Goal: Entertainment & Leisure: Consume media (video, audio)

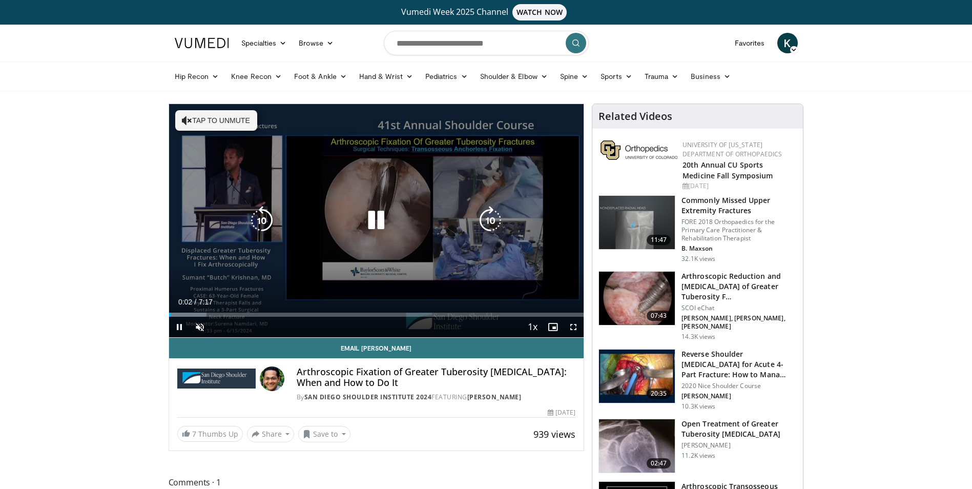
click at [488, 222] on icon "Video Player" at bounding box center [490, 220] width 29 height 29
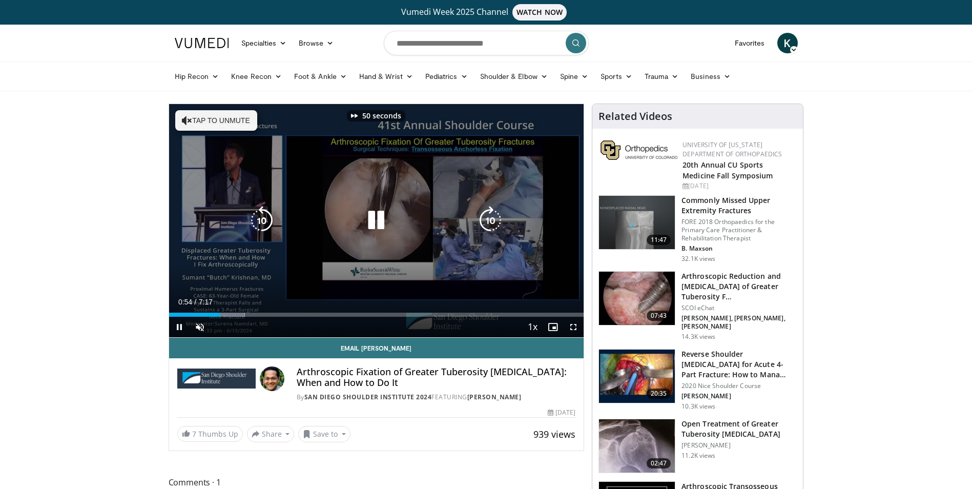
click at [488, 222] on icon "Video Player" at bounding box center [490, 220] width 29 height 29
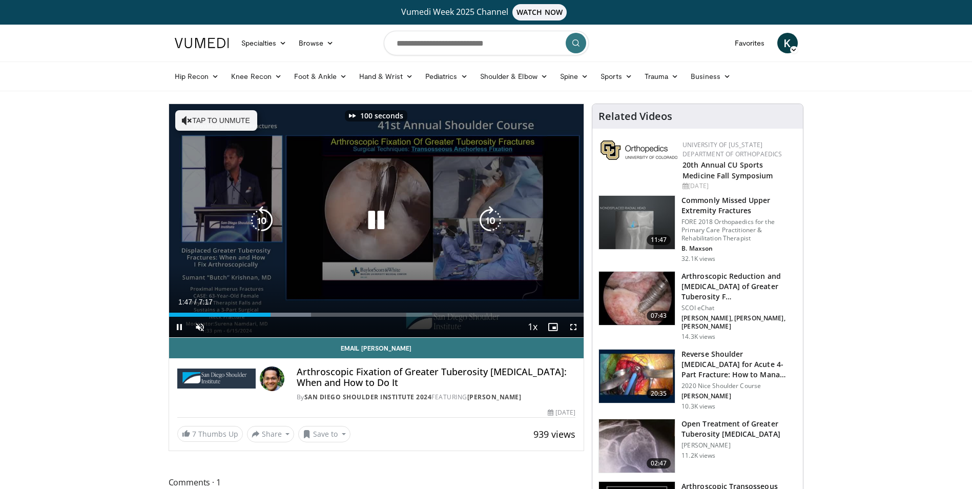
click at [488, 222] on icon "Video Player" at bounding box center [490, 220] width 29 height 29
click at [496, 223] on icon "Video Player" at bounding box center [490, 220] width 29 height 29
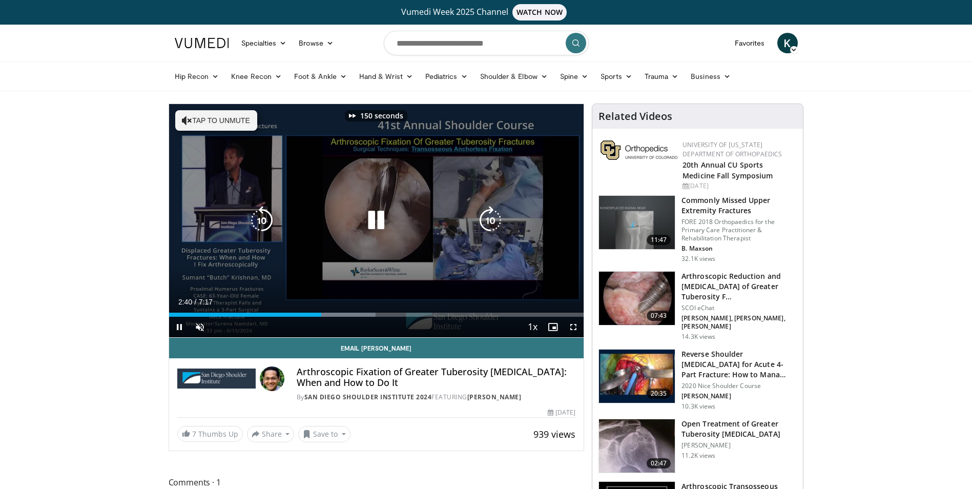
click at [496, 223] on icon "Video Player" at bounding box center [490, 220] width 29 height 29
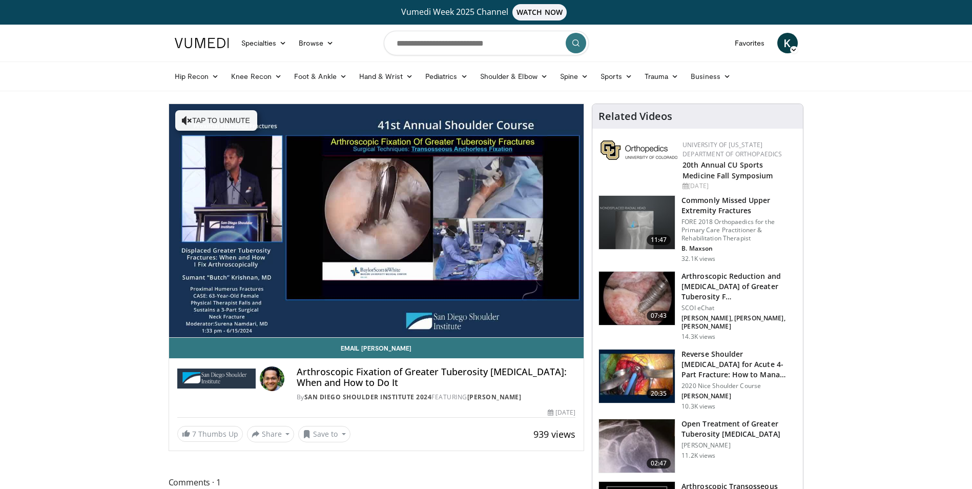
click at [496, 223] on div "190 seconds Tap to unmute" at bounding box center [376, 220] width 415 height 233
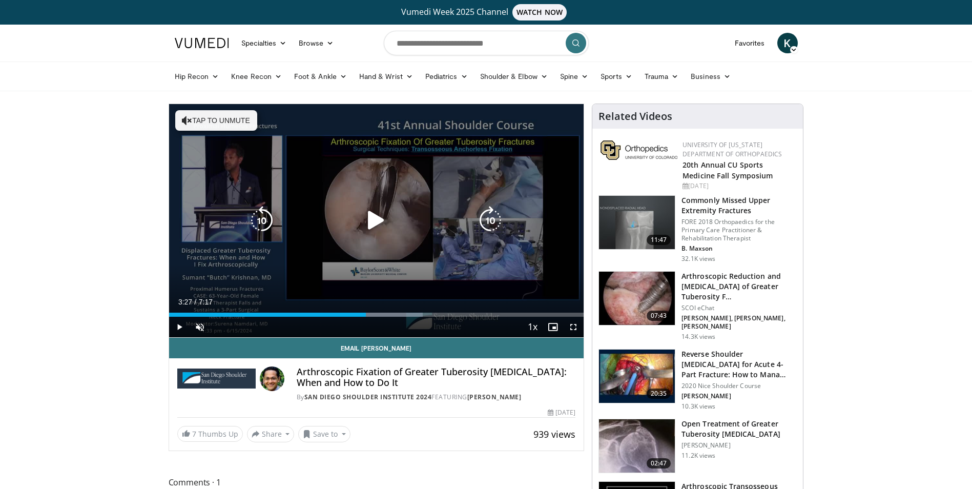
drag, startPoint x: 496, startPoint y: 223, endPoint x: 373, endPoint y: 223, distance: 123.5
click at [373, 223] on icon "Video Player" at bounding box center [376, 220] width 29 height 29
click at [493, 221] on icon "Video Player" at bounding box center [490, 220] width 29 height 29
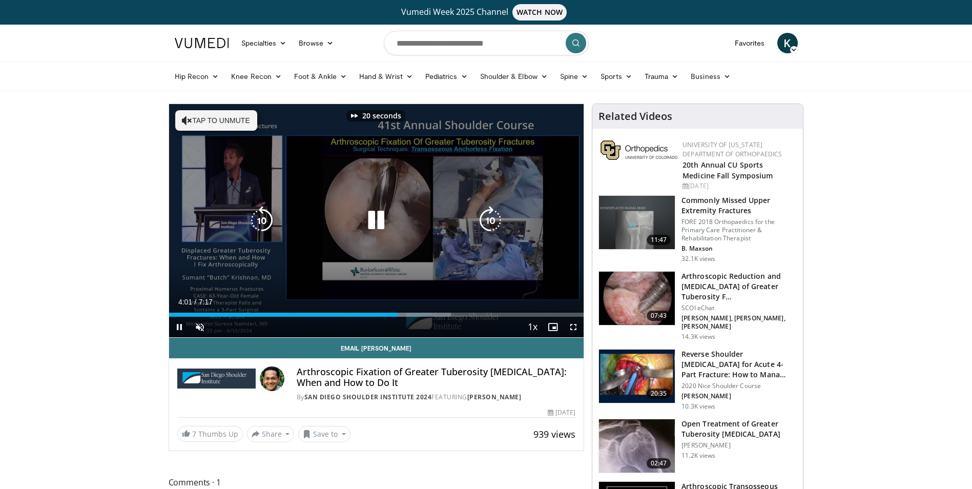
click at [493, 221] on icon "Video Player" at bounding box center [490, 220] width 29 height 29
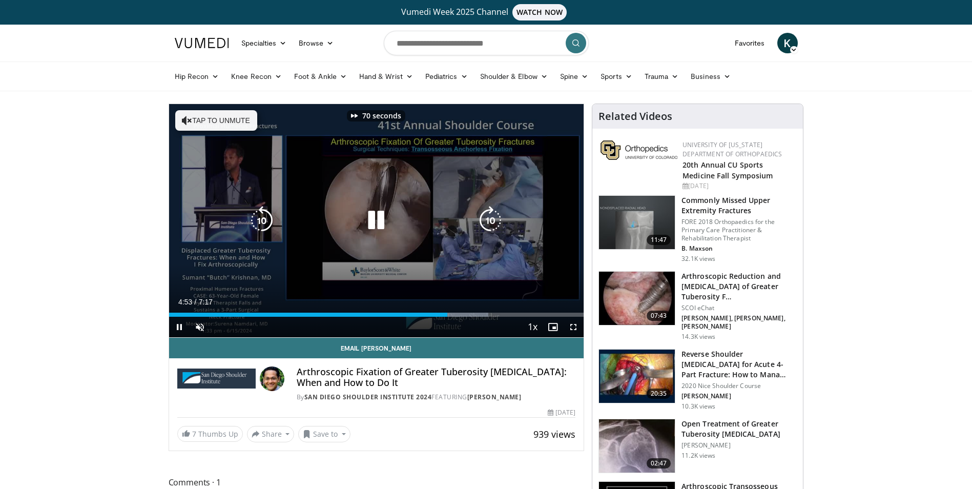
click at [493, 221] on icon "Video Player" at bounding box center [490, 220] width 29 height 29
